Goal: Find specific page/section: Find specific page/section

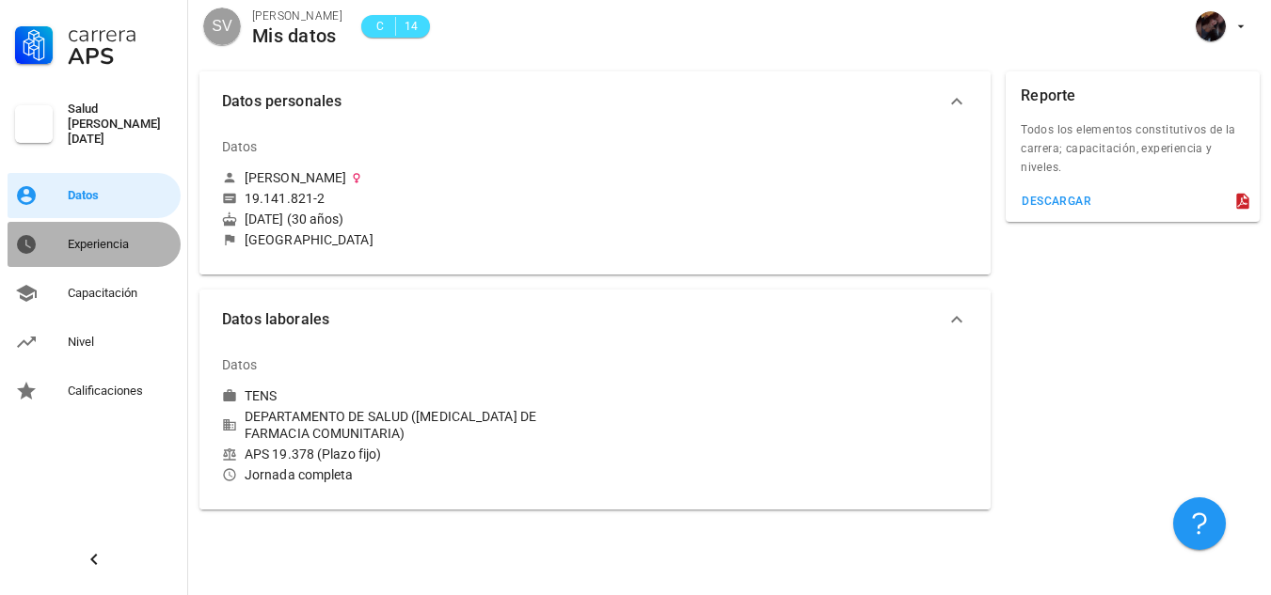
click at [101, 245] on div "Experiencia" at bounding box center [120, 245] width 105 height 30
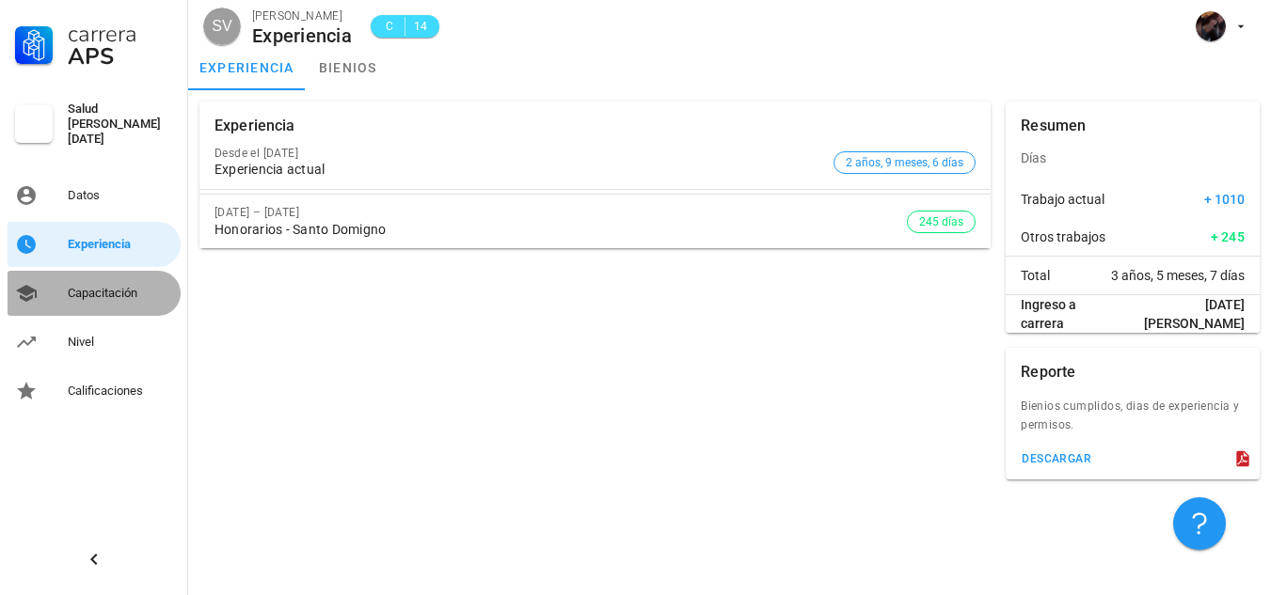
click at [103, 295] on div "Capacitación" at bounding box center [120, 293] width 105 height 30
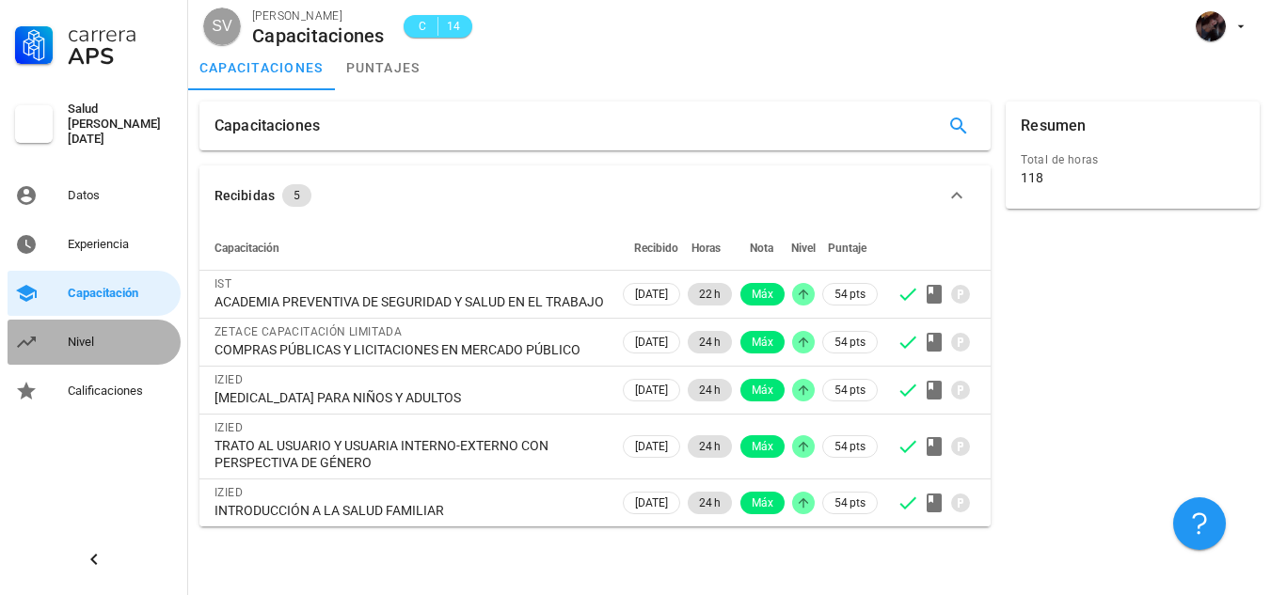
click at [75, 344] on div "Nivel" at bounding box center [120, 342] width 105 height 30
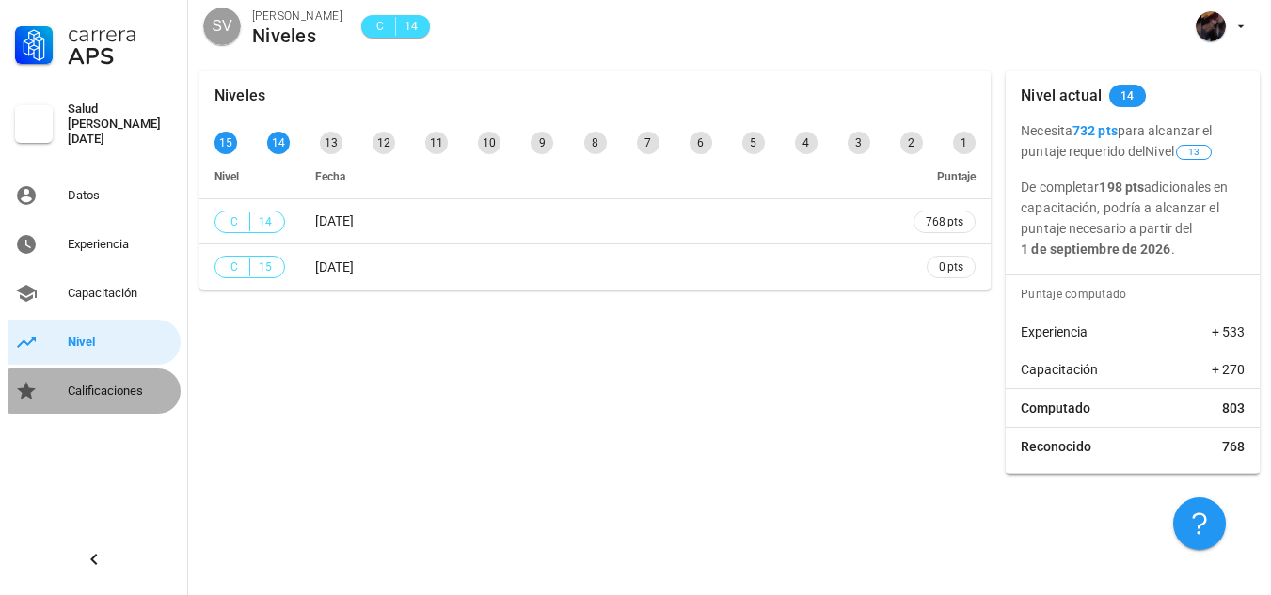
click at [87, 376] on div "Calificaciones" at bounding box center [120, 391] width 105 height 30
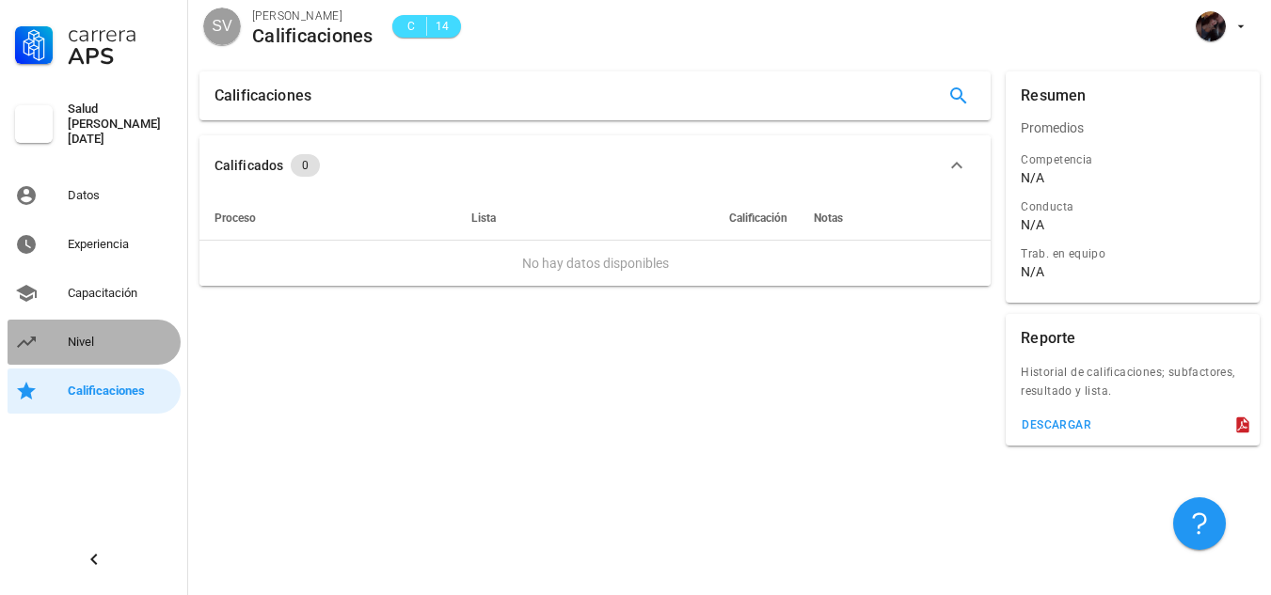
click at [94, 346] on div "Nivel" at bounding box center [120, 342] width 105 height 30
